Goal: Check status: Check status

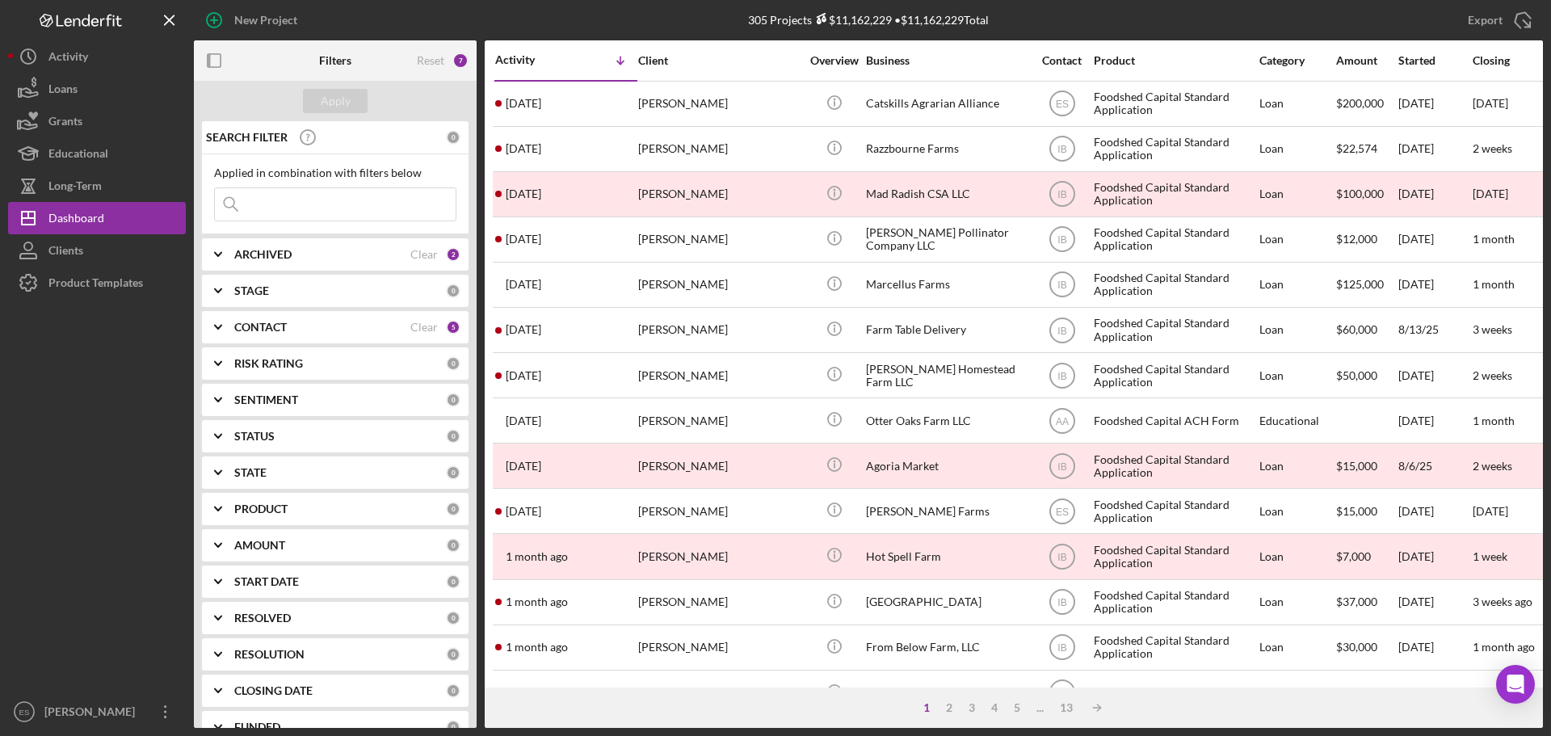
click at [319, 207] on input at bounding box center [335, 204] width 241 height 32
type input "flying plow"
click at [414, 211] on input "flying plow" at bounding box center [335, 204] width 241 height 32
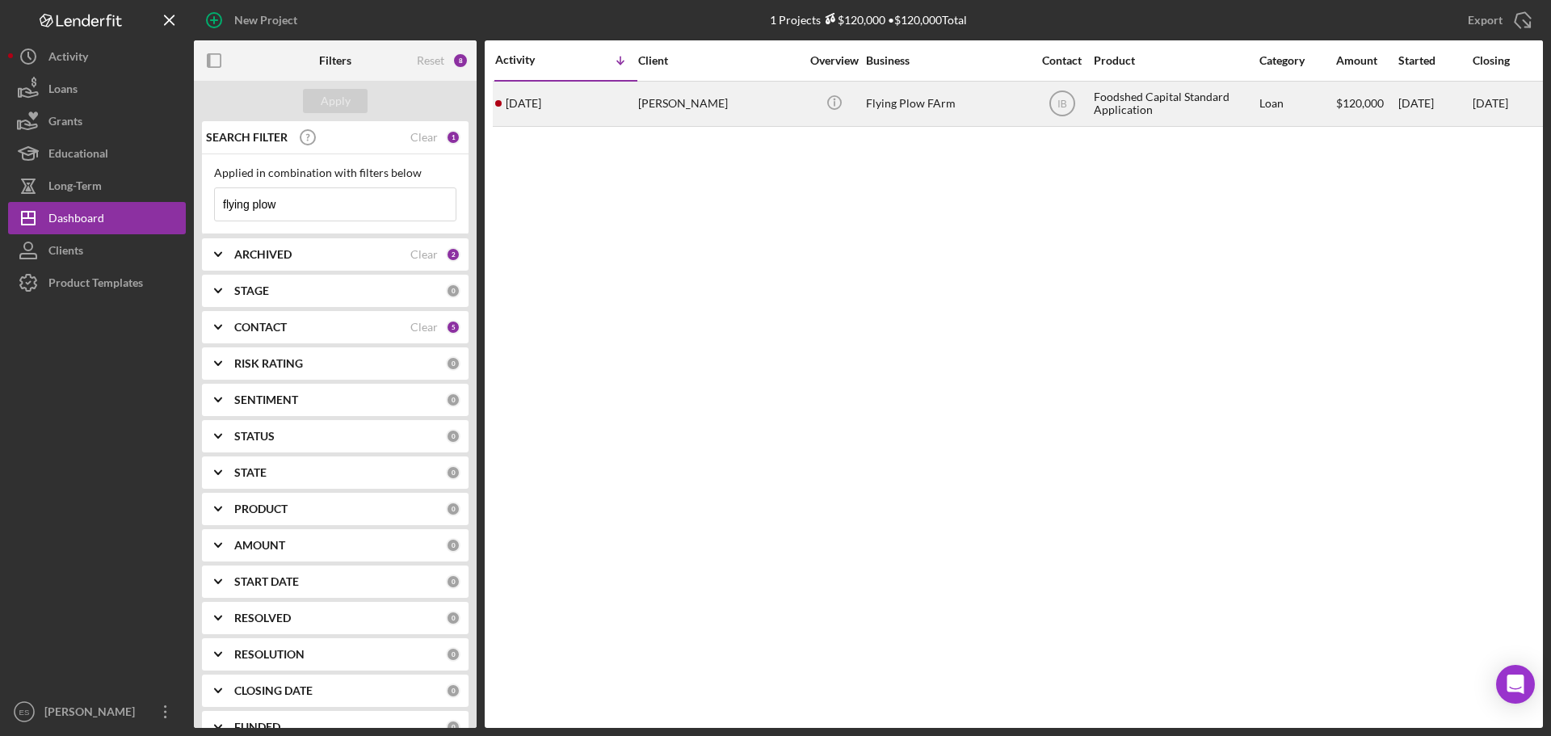
click at [738, 113] on div "[PERSON_NAME]" at bounding box center [719, 103] width 162 height 43
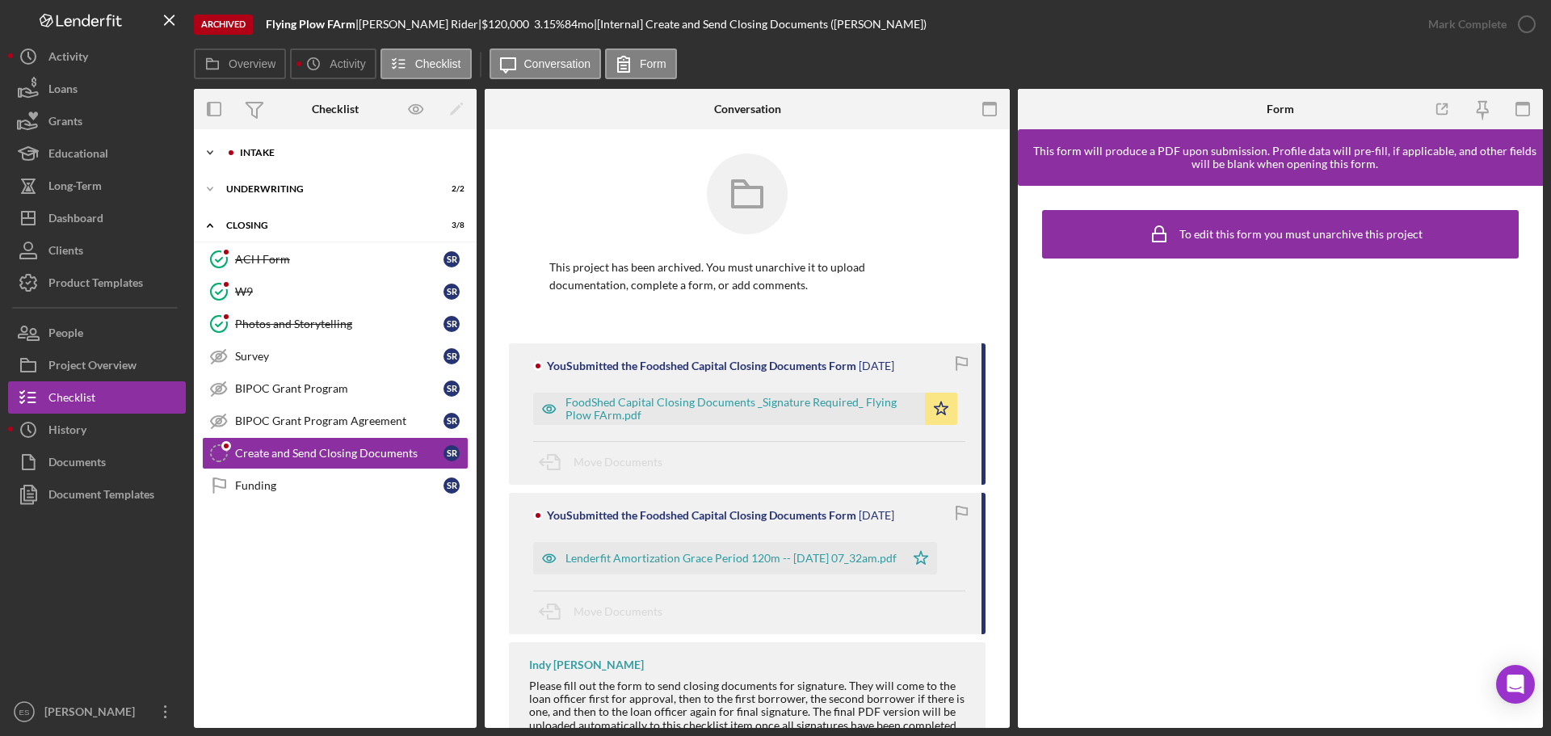
click at [292, 162] on div "Icon/Expander Intake 18 / 19" at bounding box center [335, 153] width 283 height 32
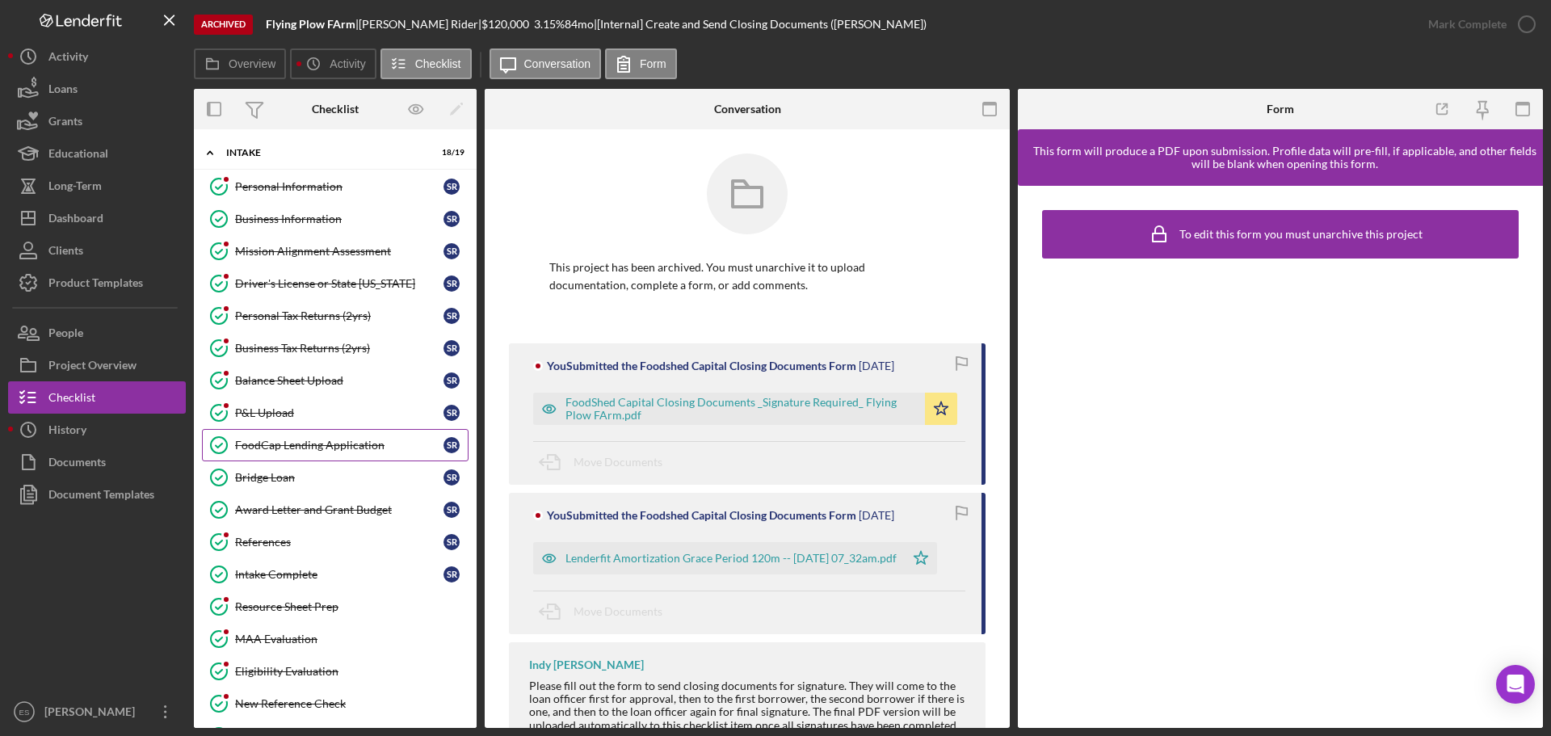
click at [278, 443] on div "FoodCap Lending Application" at bounding box center [339, 445] width 208 height 13
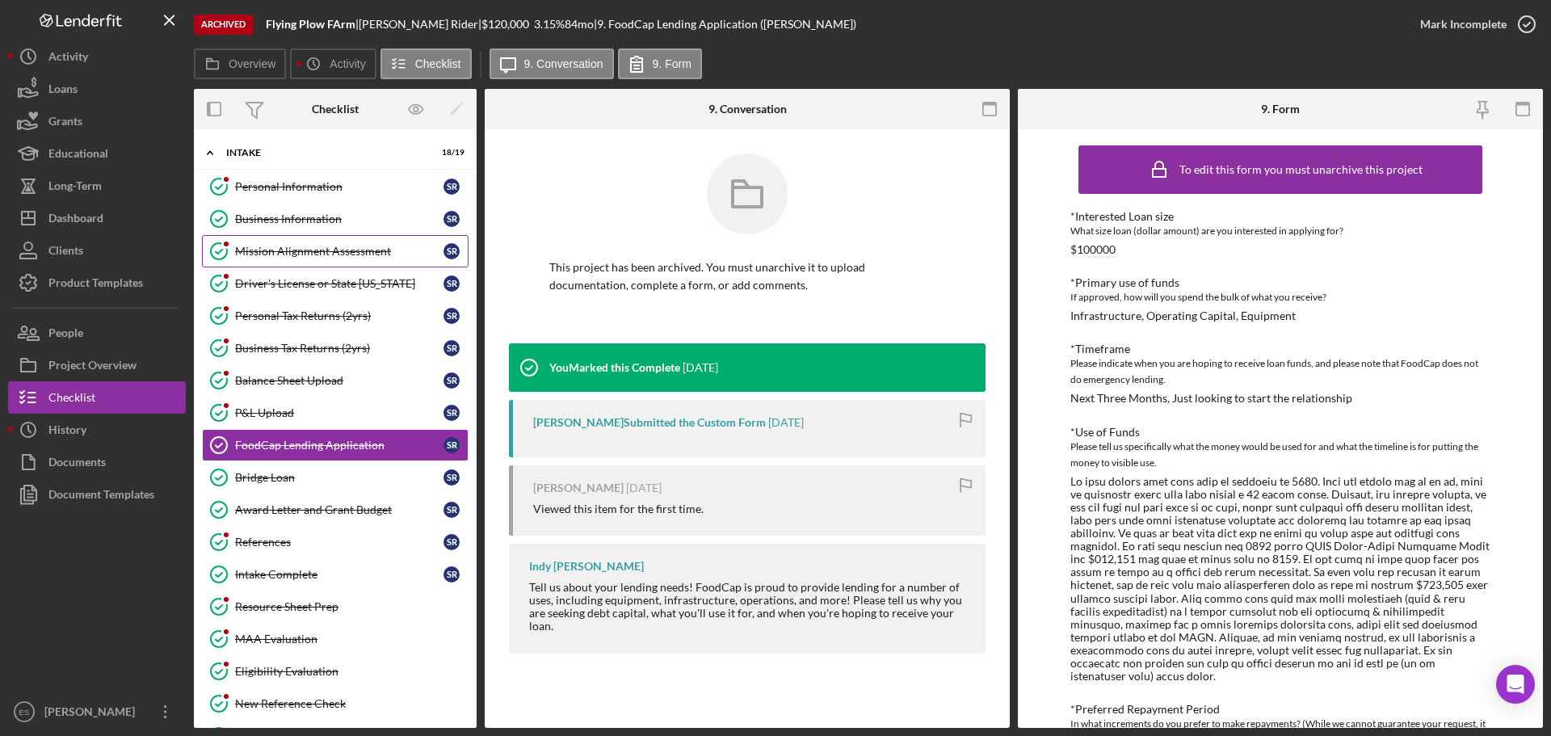
click at [284, 250] on div "Mission Alignment Assessment" at bounding box center [339, 251] width 208 height 13
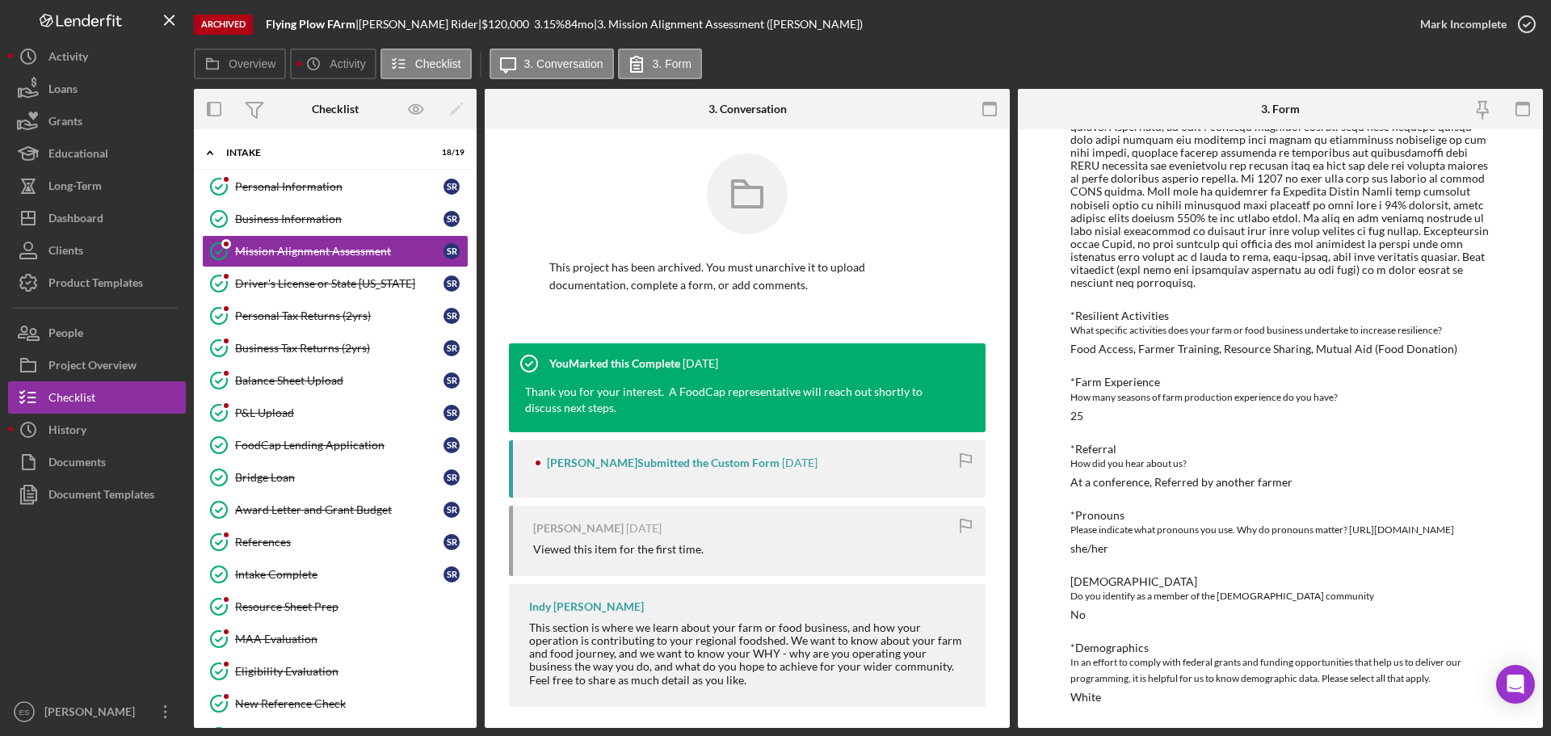
scroll to position [1422, 0]
click at [322, 552] on link "References References S R" at bounding box center [335, 542] width 267 height 32
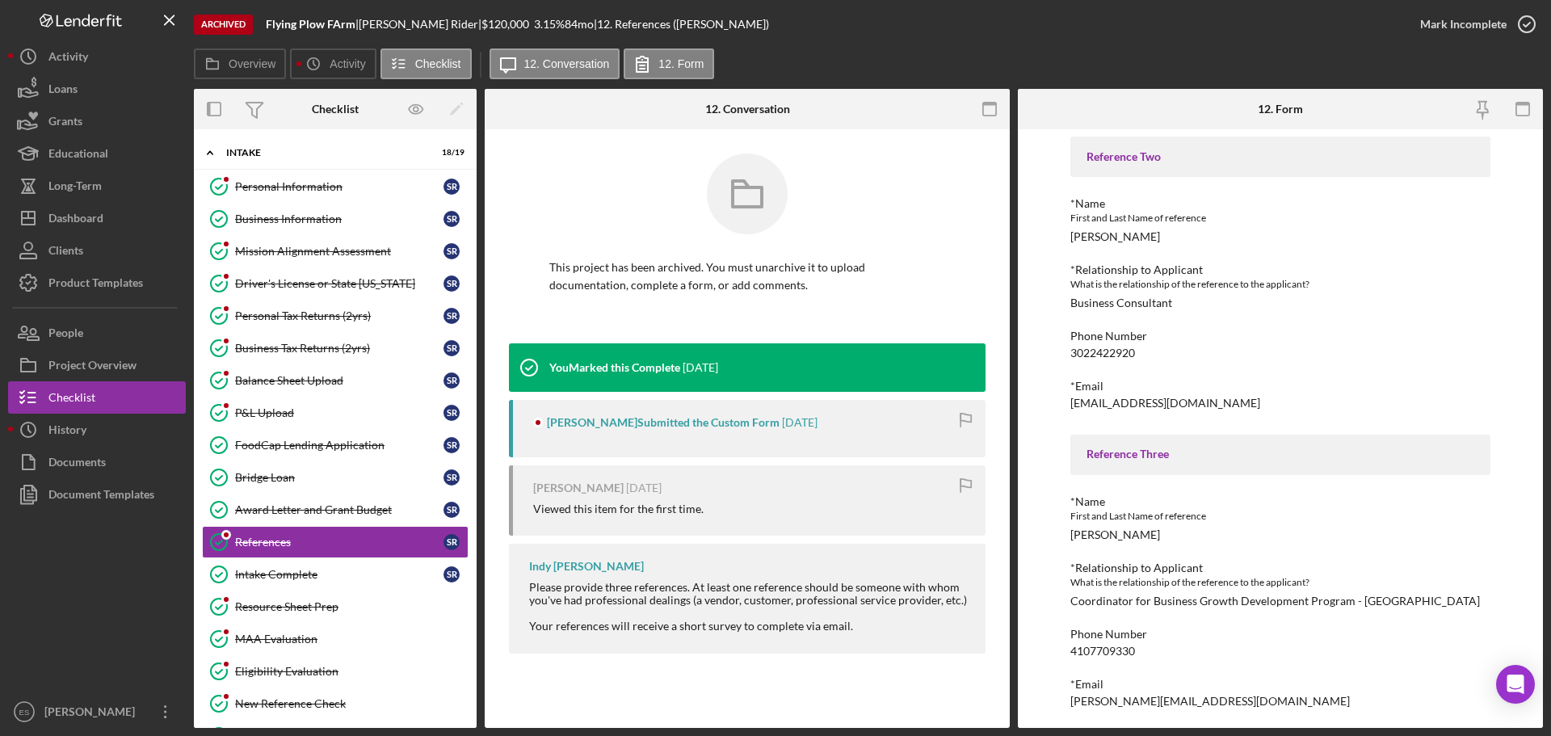
scroll to position [389, 0]
